Goal: Navigation & Orientation: Find specific page/section

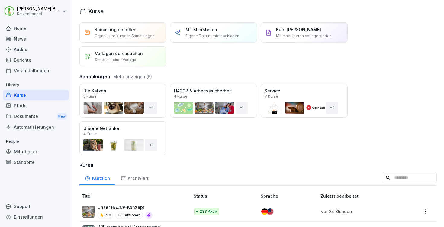
click at [27, 38] on div "News" at bounding box center [36, 39] width 66 height 11
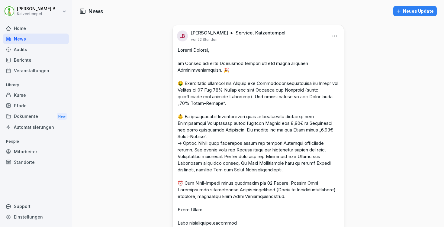
click at [31, 99] on div "Kurse" at bounding box center [36, 95] width 66 height 11
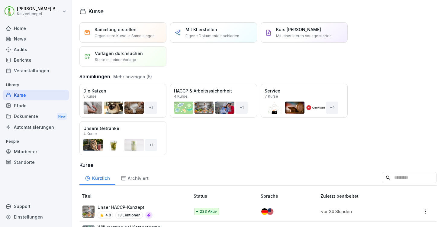
click at [22, 49] on div "Audits" at bounding box center [36, 49] width 66 height 11
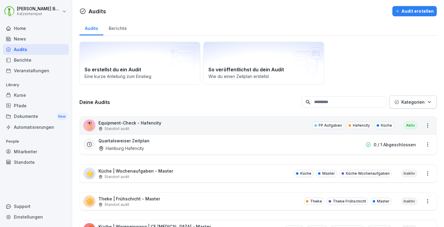
click at [115, 26] on div "Berichte" at bounding box center [117, 27] width 29 height 15
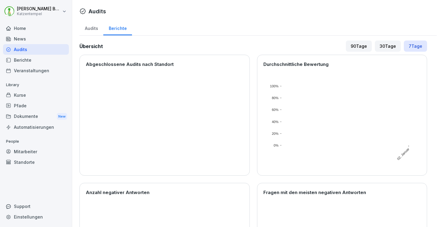
click at [91, 26] on div "Audits" at bounding box center [91, 27] width 24 height 15
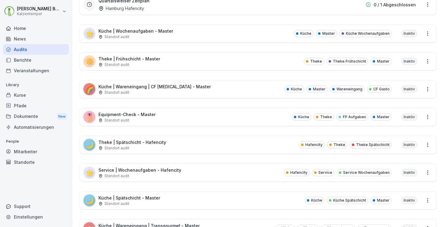
scroll to position [144, 0]
